Goal: Check status: Check status

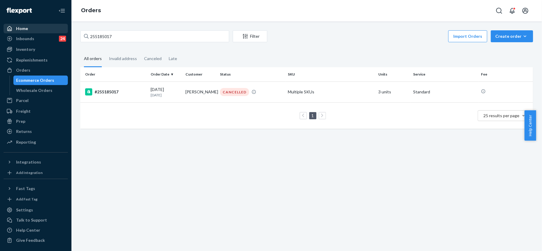
drag, startPoint x: 74, startPoint y: 31, endPoint x: 24, endPoint y: 26, distance: 50.3
click at [24, 26] on div "Home Inbounds 24 Shipping Plans Problems 24 Inventory Products Replenishments O…" at bounding box center [271, 125] width 542 height 251
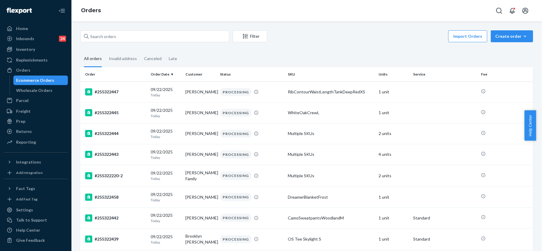
click at [116, 35] on input "text" at bounding box center [154, 36] width 149 height 12
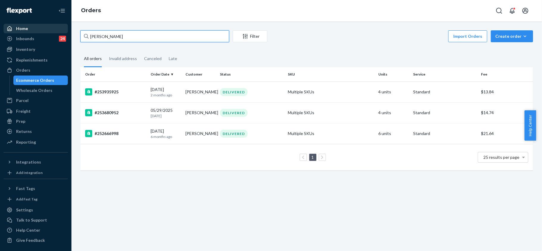
drag, startPoint x: 144, startPoint y: 34, endPoint x: 61, endPoint y: 32, distance: 83.4
click at [61, 32] on div "Home Inbounds 24 Shipping Plans Problems 24 Inventory Products Replenishments O…" at bounding box center [271, 125] width 542 height 251
paste input "255201071"
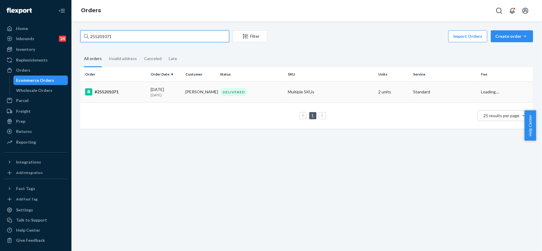
type input "255201071"
click at [113, 93] on div "#255201071" at bounding box center [115, 91] width 61 height 7
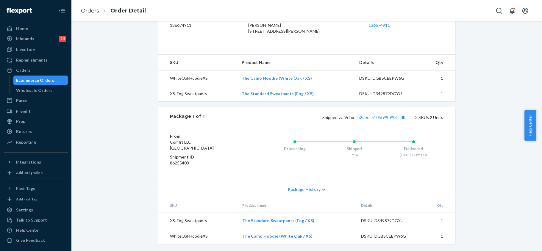
scroll to position [181, 0]
click at [379, 117] on link "b2dbec5105f99b993" at bounding box center [377, 117] width 39 height 5
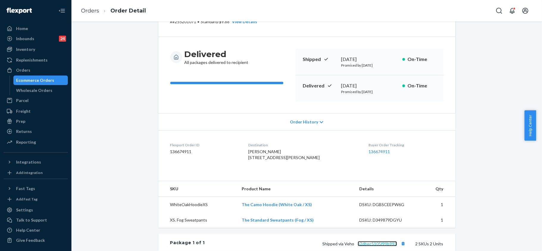
scroll to position [23, 0]
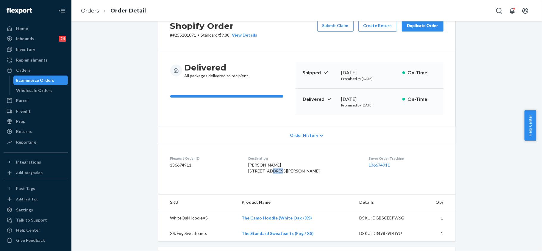
drag, startPoint x: 251, startPoint y: 177, endPoint x: 259, endPoint y: 179, distance: 8.0
click at [254, 174] on span "[PERSON_NAME] [STREET_ADDRESS][PERSON_NAME]" at bounding box center [283, 168] width 71 height 11
click at [291, 174] on span "[PERSON_NAME] [STREET_ADDRESS][PERSON_NAME]" at bounding box center [283, 168] width 71 height 11
drag, startPoint x: 291, startPoint y: 181, endPoint x: 281, endPoint y: 180, distance: 10.1
click at [270, 174] on span "[PERSON_NAME] [STREET_ADDRESS][PERSON_NAME]" at bounding box center [283, 168] width 71 height 11
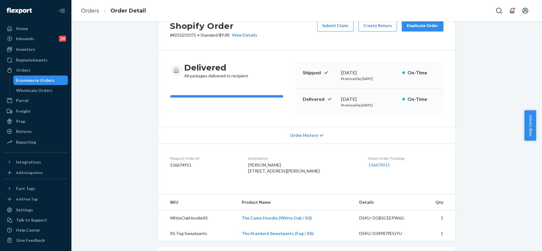
drag, startPoint x: 294, startPoint y: 182, endPoint x: 247, endPoint y: 178, distance: 47.6
click at [247, 178] on dl "Flexport Order ID 136674911 Destination [PERSON_NAME] [STREET_ADDRESS][PERSON_N…" at bounding box center [306, 166] width 297 height 45
copy span "[STREET_ADDRESS][PERSON_NAME]-"
